Goal: Information Seeking & Learning: Learn about a topic

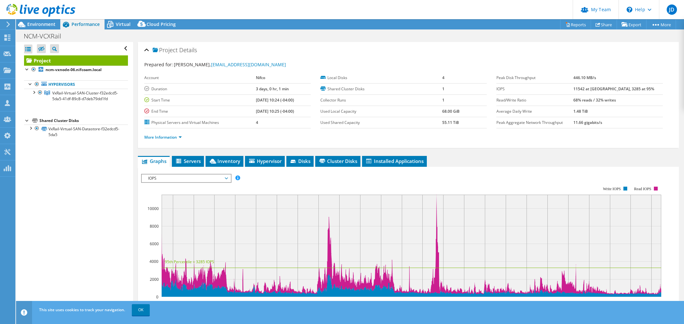
select select "USD"
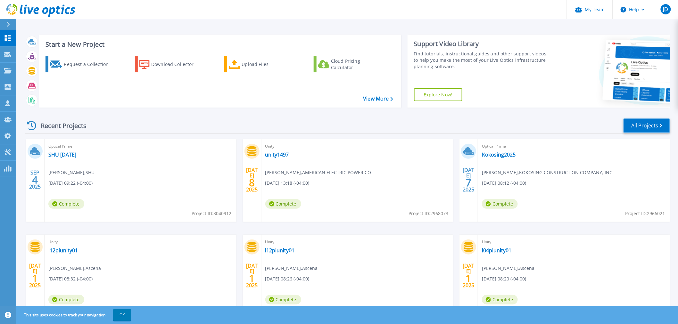
click at [656, 124] on link "All Projects" at bounding box center [647, 126] width 46 height 14
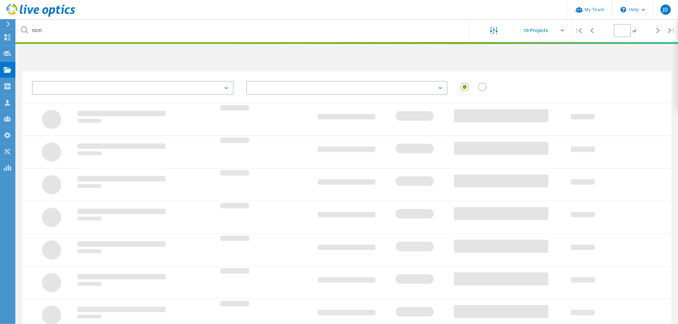
type input "1"
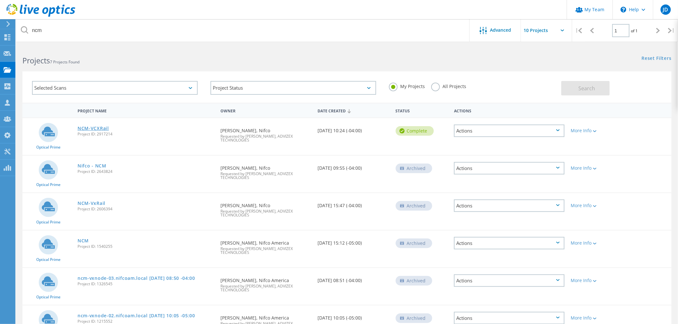
click at [105, 127] on link "NCM-VCXRail" at bounding box center [93, 128] width 31 height 4
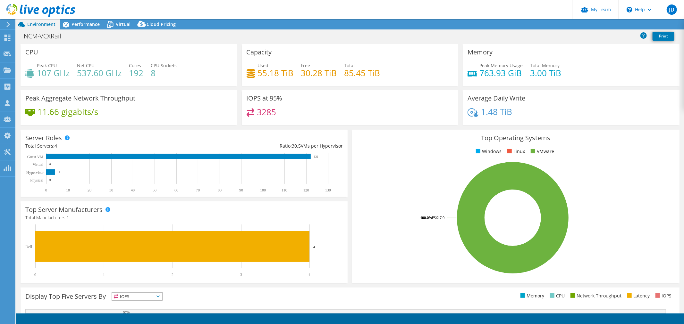
select select "USD"
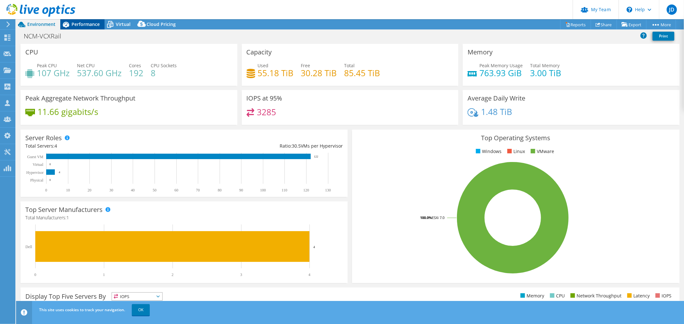
click at [83, 29] on div "Performance" at bounding box center [82, 24] width 44 height 10
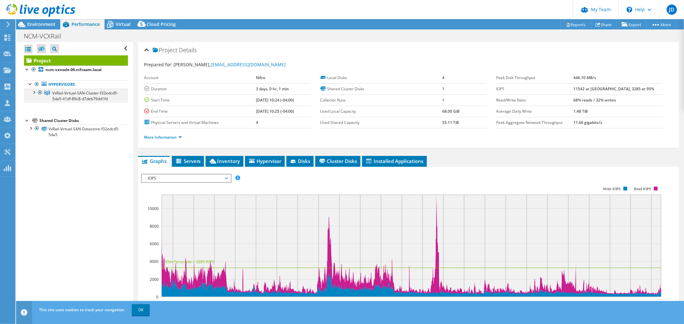
click at [35, 91] on div at bounding box center [33, 92] width 6 height 6
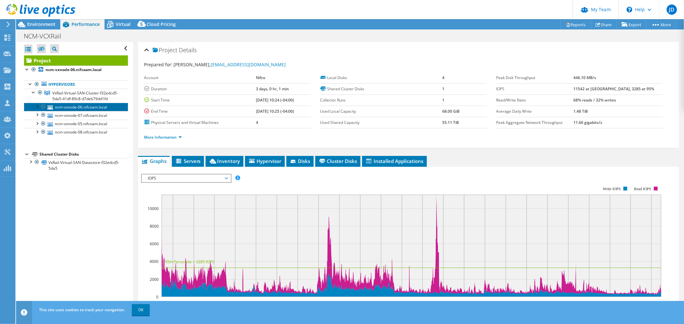
click at [66, 111] on link "ncm-vxnode-06.nifcoam.local" at bounding box center [76, 107] width 104 height 8
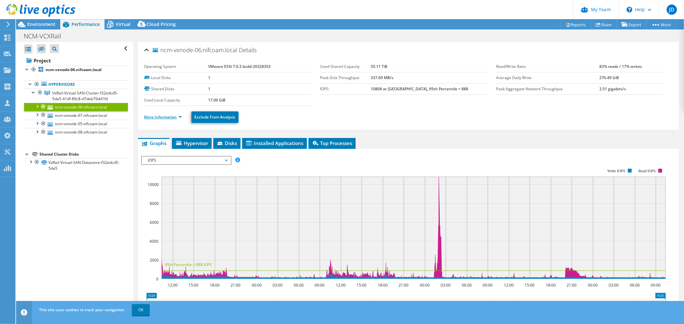
click at [180, 117] on link "More Information" at bounding box center [162, 116] width 37 height 5
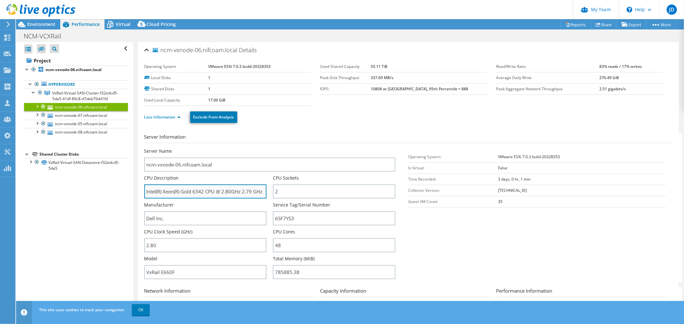
drag, startPoint x: 183, startPoint y: 190, endPoint x: 254, endPoint y: 193, distance: 71.2
click at [254, 193] on input "Intel(R) Xeon(R) Gold 6342 CPU @ 2.80GHz 2.79 GHz" at bounding box center [205, 192] width 122 height 14
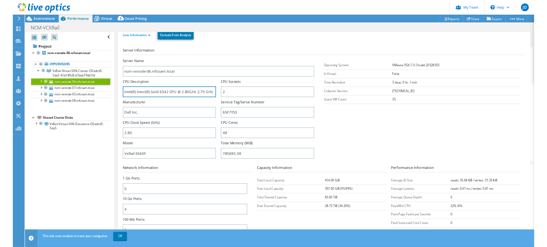
scroll to position [71, 0]
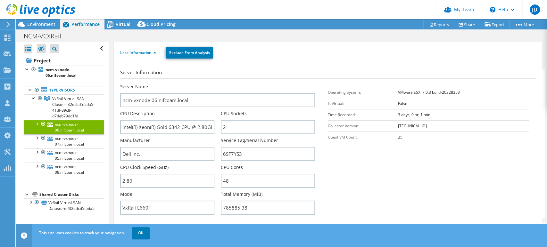
click at [395, 170] on section "Server Information Server Name ncm-vxnode-06.nifcoam.local CPU Description Inte…" at bounding box center [329, 143] width 419 height 149
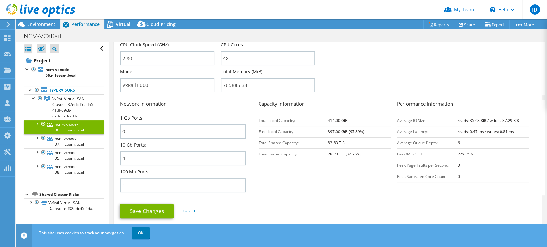
scroll to position [213, 0]
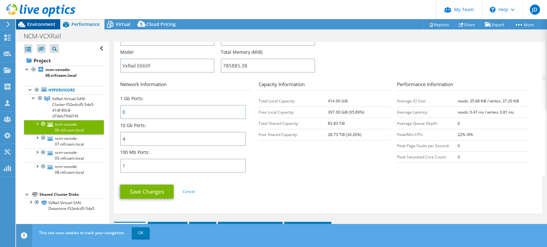
click at [35, 25] on span "Environment" at bounding box center [41, 24] width 28 height 6
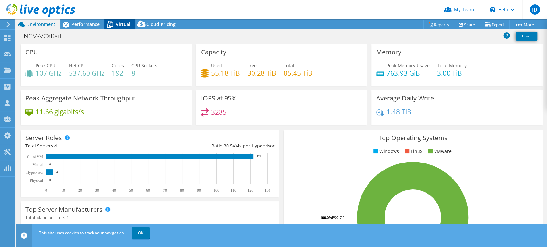
click at [122, 23] on span "Virtual" at bounding box center [123, 24] width 15 height 6
